Goal: Task Accomplishment & Management: Manage account settings

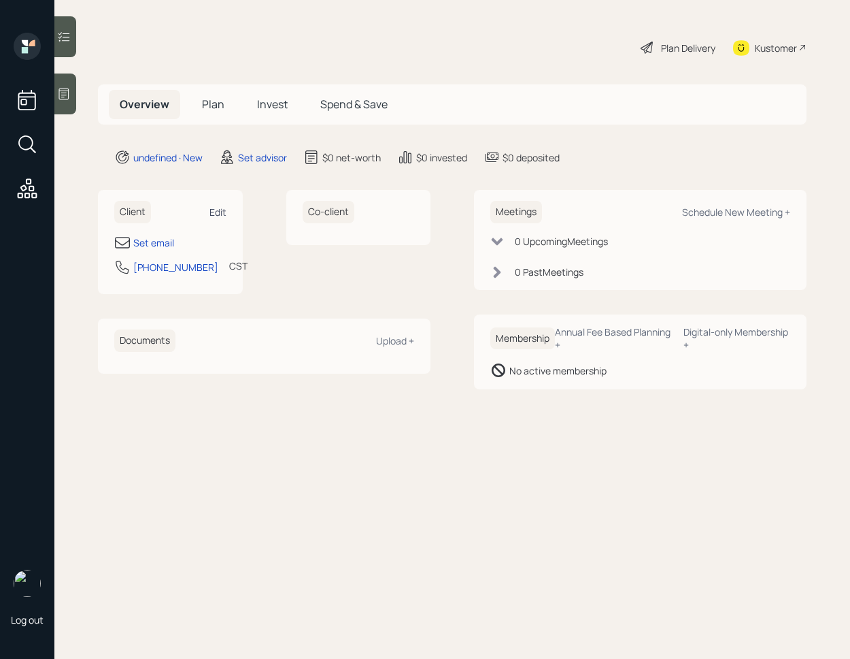
select select "America/[GEOGRAPHIC_DATA]"
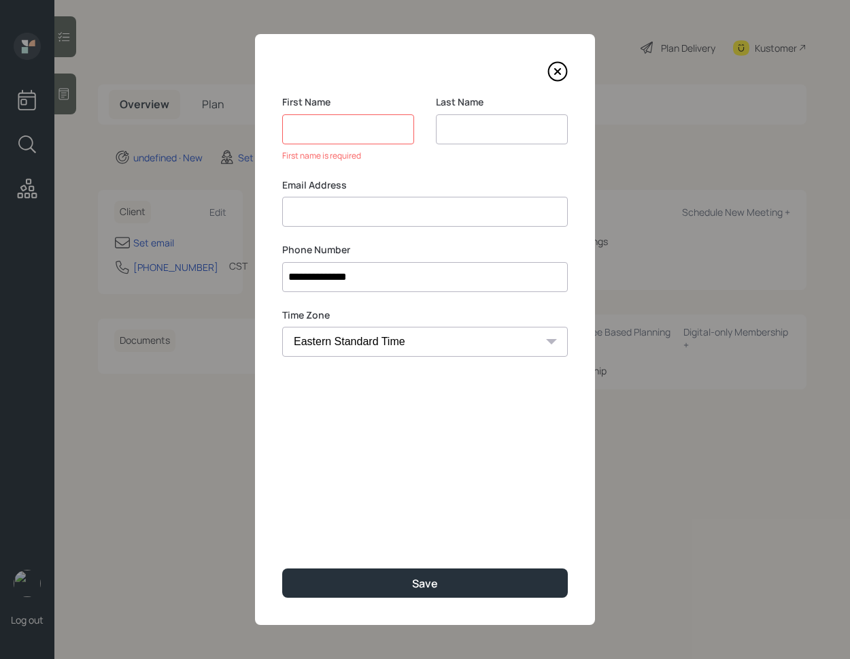
click at [373, 189] on div "Email Address" at bounding box center [425, 202] width 286 height 49
click at [483, 144] on div "Last Name" at bounding box center [502, 136] width 132 height 83
click at [482, 137] on input at bounding box center [502, 129] width 132 height 30
click at [380, 135] on input at bounding box center [348, 129] width 132 height 30
type input "[PERSON_NAME]"
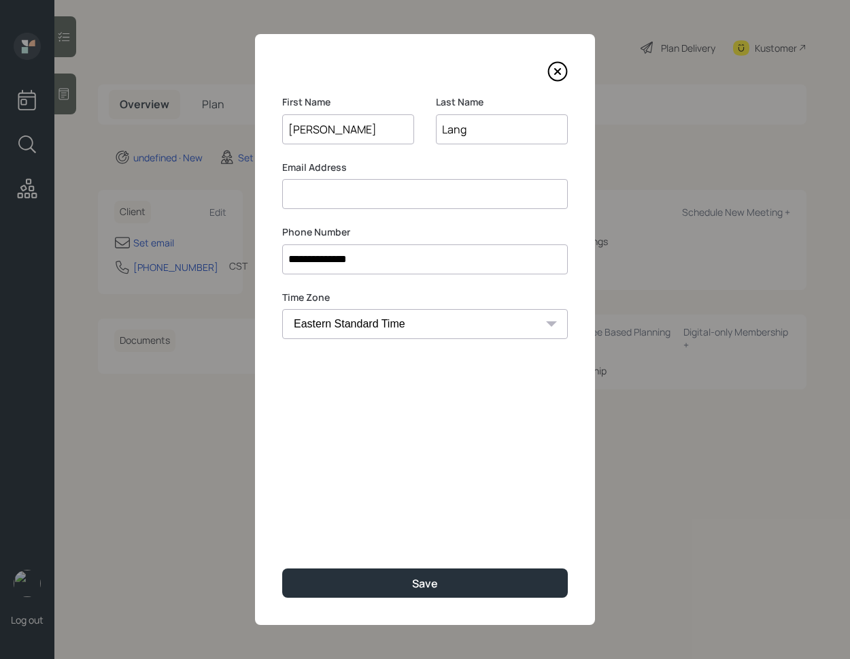
type input "Lang"
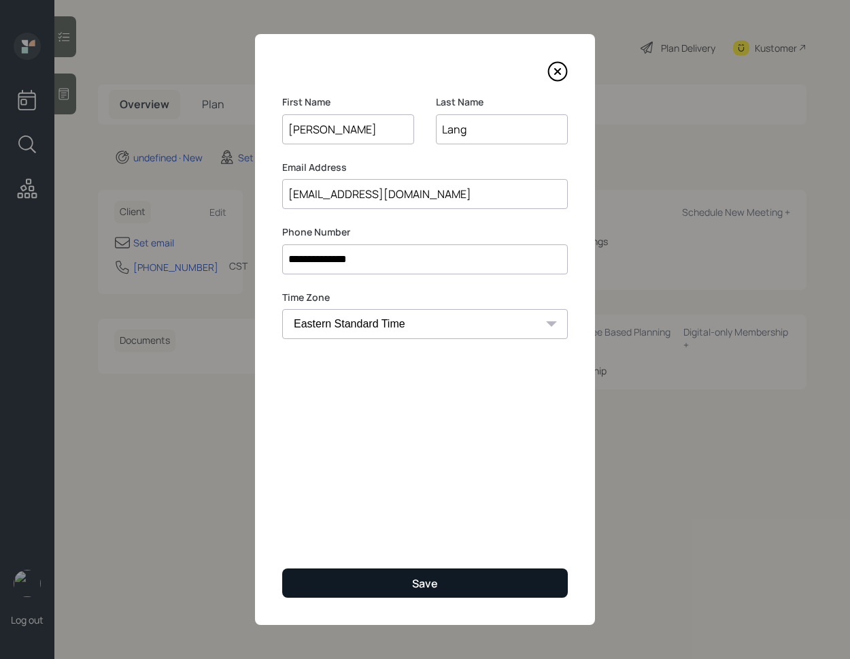
type input "[EMAIL_ADDRESS][DOMAIN_NAME]"
click at [409, 581] on button "Save" at bounding box center [425, 582] width 286 height 29
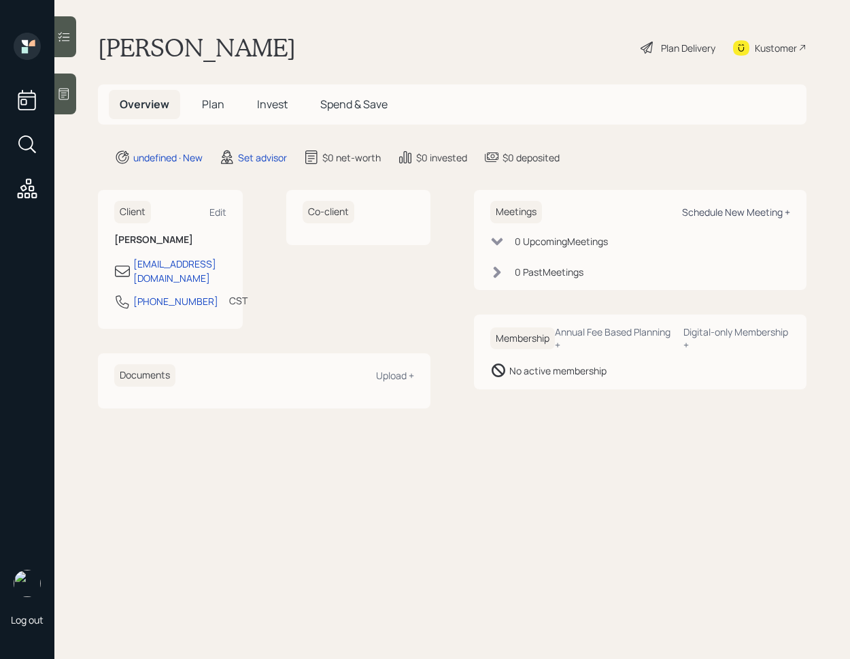
click at [729, 215] on div "Schedule New Meeting +" at bounding box center [736, 211] width 108 height 13
select select "round-[PERSON_NAME]"
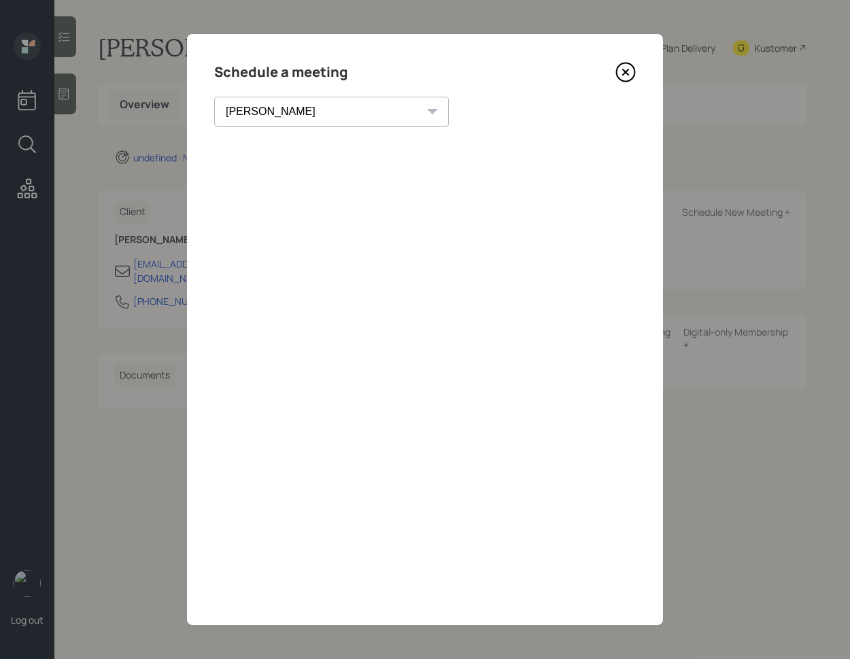
click at [624, 67] on icon at bounding box center [626, 72] width 20 height 20
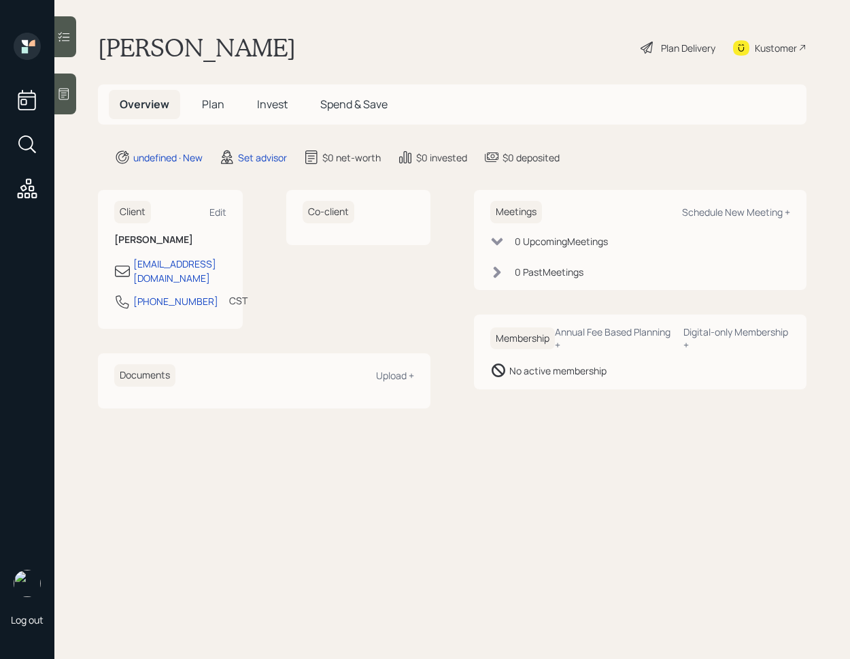
click at [67, 88] on icon at bounding box center [64, 94] width 14 height 14
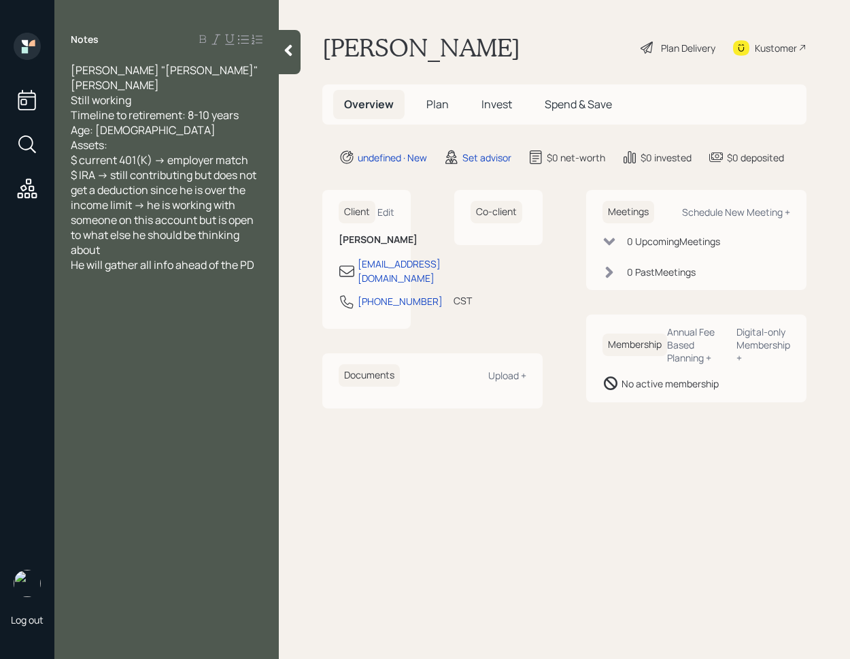
click at [280, 54] on div at bounding box center [290, 52] width 22 height 44
